Goal: Communication & Community: Answer question/provide support

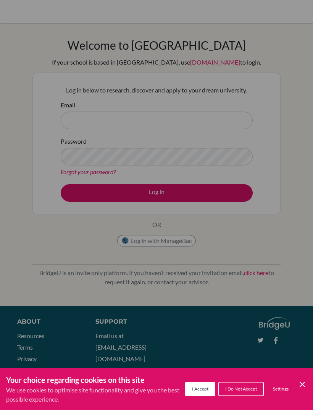
click at [215, 120] on div "Cookie Preferences" at bounding box center [156, 205] width 313 height 410
click at [194, 387] on span "I Accept" at bounding box center [200, 389] width 16 height 6
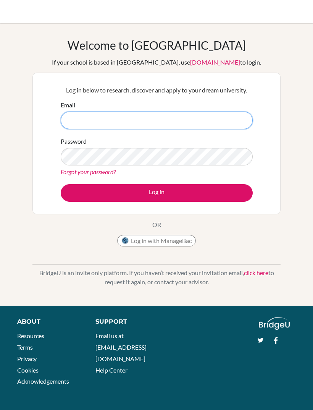
click at [226, 115] on input "Email" at bounding box center [157, 121] width 192 height 18
type input "[EMAIL_ADDRESS][DOMAIN_NAME]"
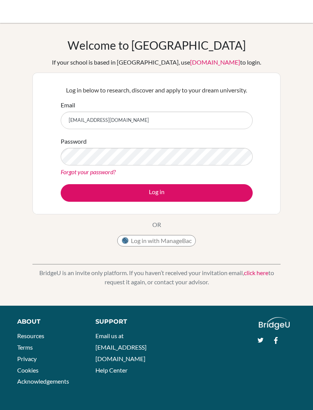
click at [181, 194] on button "Log in" at bounding box center [157, 193] width 192 height 18
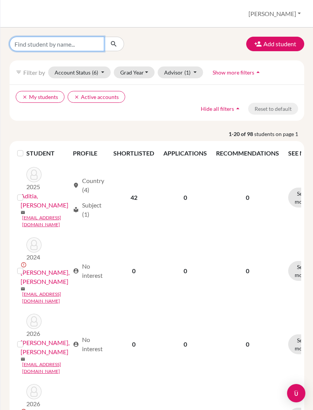
click at [89, 43] on input "Find student by name..." at bounding box center [57, 44] width 95 height 15
type input "[PERSON_NAME]"
click at [114, 44] on button "submit" at bounding box center [114, 44] width 20 height 15
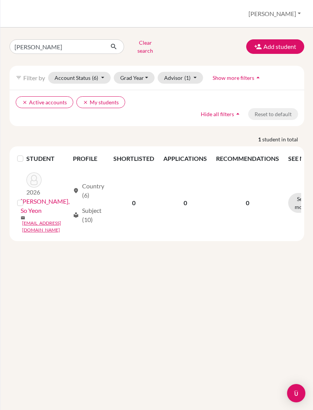
click at [26, 198] on label at bounding box center [26, 198] width 0 height 0
click at [0, 0] on input "checkbox" at bounding box center [0, 0] width 0 height 0
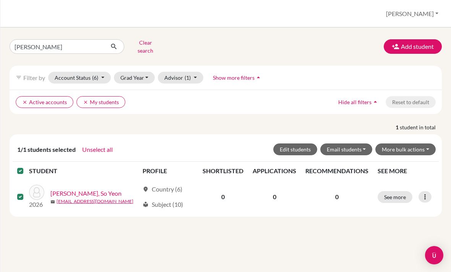
click at [313, 192] on button "See more" at bounding box center [395, 197] width 35 height 12
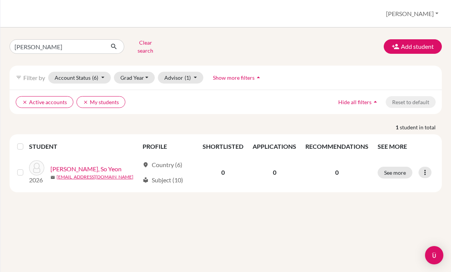
click at [26, 168] on label at bounding box center [26, 168] width 0 height 0
click at [0, 0] on input "checkbox" at bounding box center [0, 0] width 0 height 0
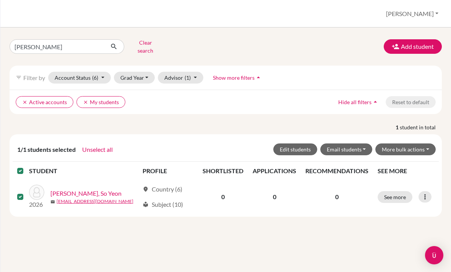
click at [422, 193] on icon at bounding box center [425, 197] width 8 height 8
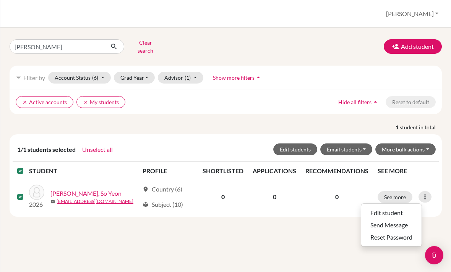
click at [405, 219] on button "Send Message" at bounding box center [391, 225] width 60 height 12
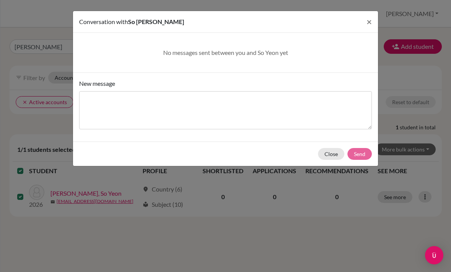
click at [326, 156] on button "Close" at bounding box center [331, 154] width 26 height 12
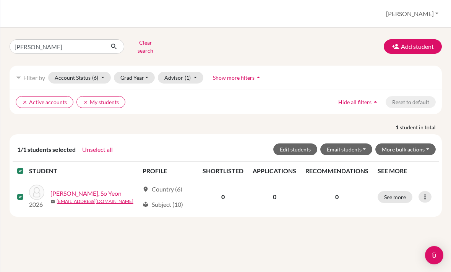
click at [365, 147] on button "Email students" at bounding box center [346, 150] width 52 height 12
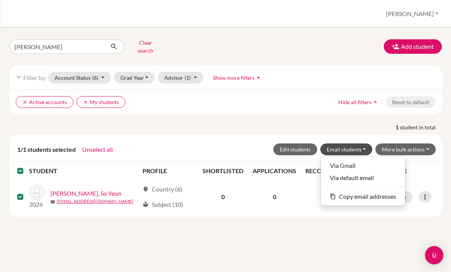
click at [391, 218] on div "so yeon Clear search Add student filter_list Filter by Account Status (6) Activ…" at bounding box center [225, 150] width 451 height 245
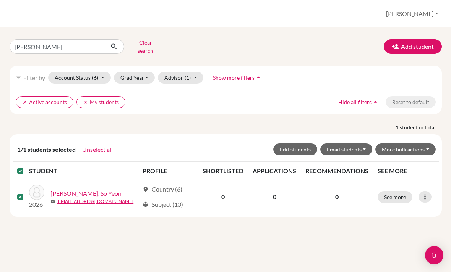
click at [397, 191] on button "See more" at bounding box center [395, 197] width 35 height 12
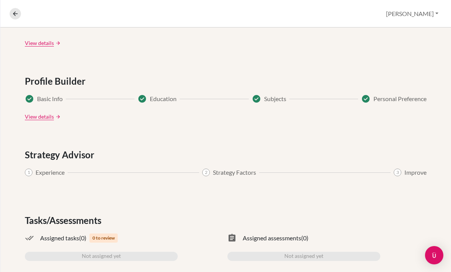
click at [19, 13] on button at bounding box center [15, 13] width 11 height 11
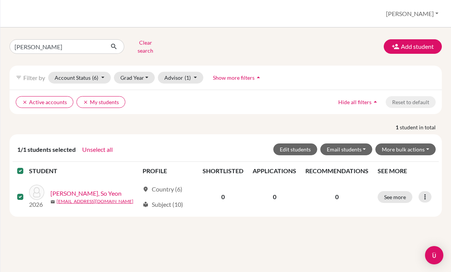
click at [428, 193] on icon at bounding box center [425, 197] width 8 height 8
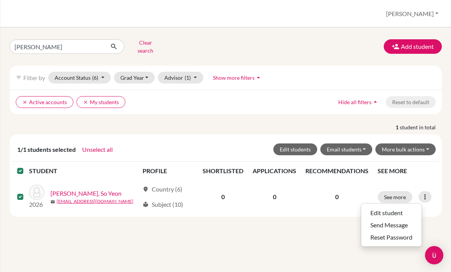
click at [447, 182] on div "1/1 students selected Unselect all Edit students Email students Via Gmail Via d…" at bounding box center [226, 176] width 444 height 83
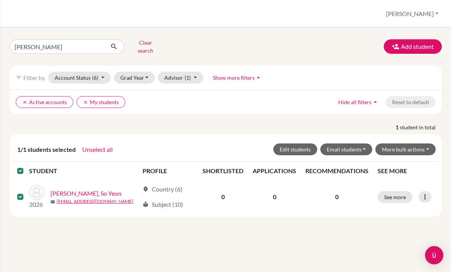
click at [451, 32] on div "so yeon Clear search Add student filter_list Filter by Account Status (6) Activ…" at bounding box center [225, 150] width 451 height 245
click at [61, 190] on link "Choi, So Yeon" at bounding box center [85, 193] width 71 height 9
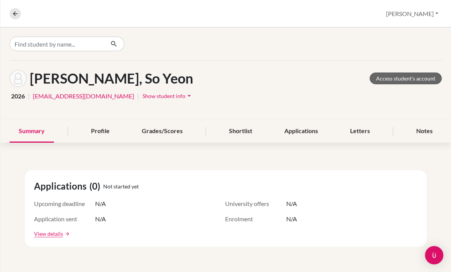
click at [13, 12] on icon at bounding box center [15, 13] width 7 height 7
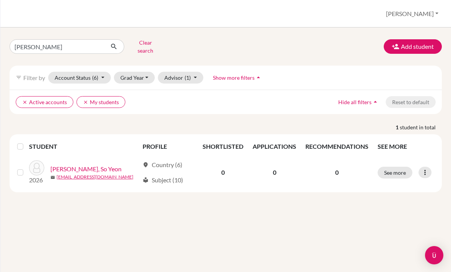
click at [26, 142] on label at bounding box center [26, 142] width 0 height 0
click at [0, 0] on input "checkbox" at bounding box center [0, 0] width 0 height 0
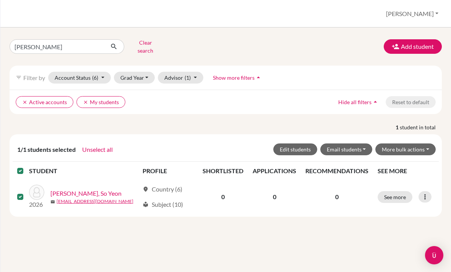
click at [421, 144] on button "More bulk actions" at bounding box center [405, 150] width 60 height 12
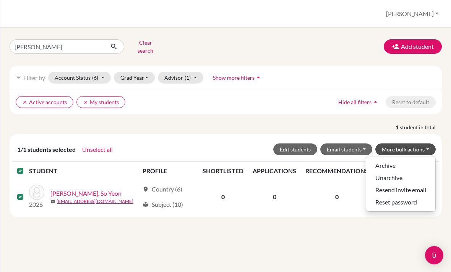
click at [420, 184] on button "Resend invite email" at bounding box center [400, 190] width 69 height 12
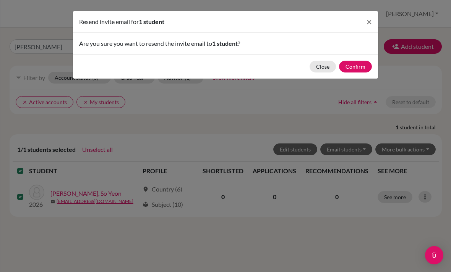
click at [365, 62] on button "Confirm" at bounding box center [355, 67] width 33 height 12
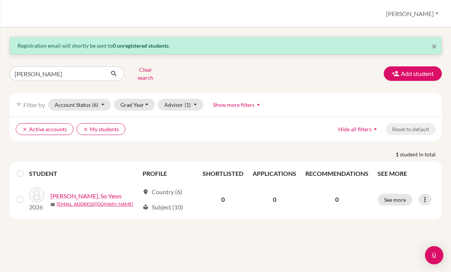
click at [432, 47] on span "×" at bounding box center [433, 46] width 5 height 11
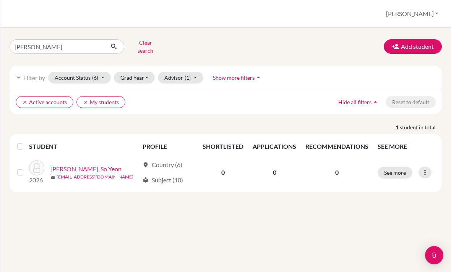
scroll to position [24, 0]
